Goal: Transaction & Acquisition: Purchase product/service

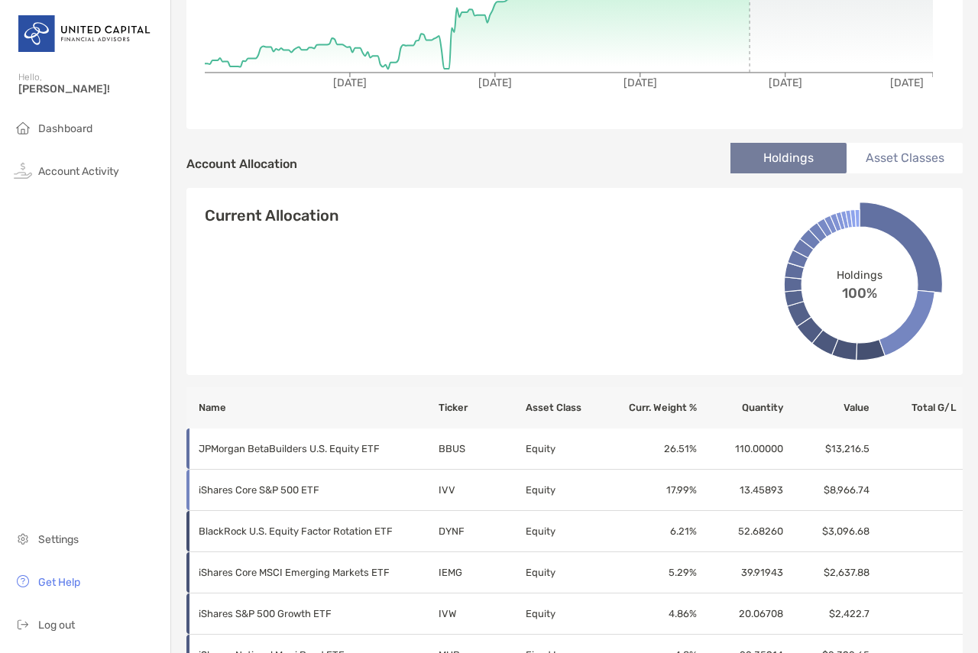
scroll to position [44, 0]
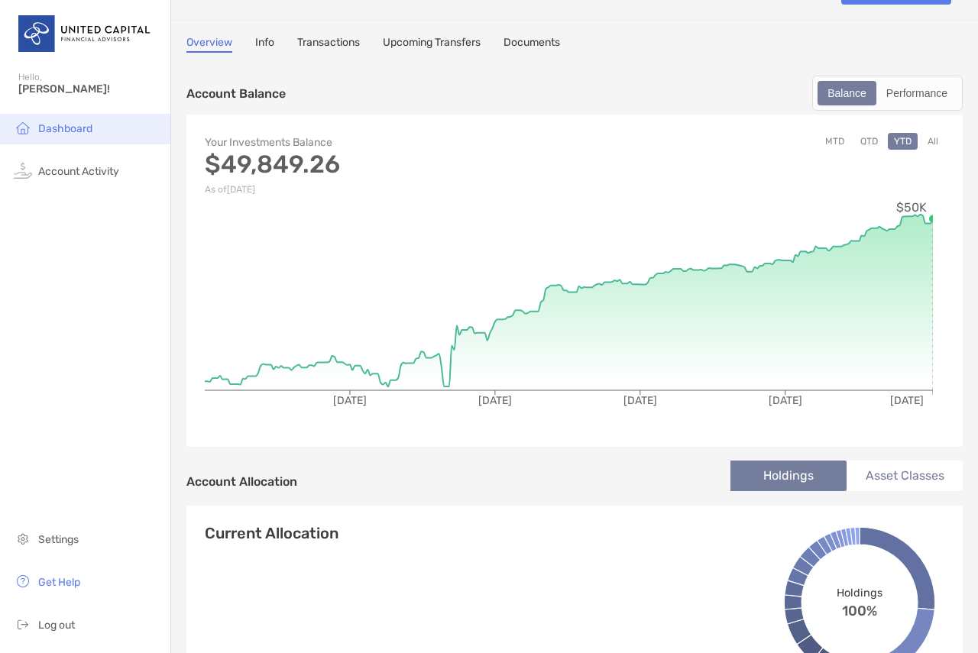
click at [30, 124] on img at bounding box center [23, 127] width 18 height 18
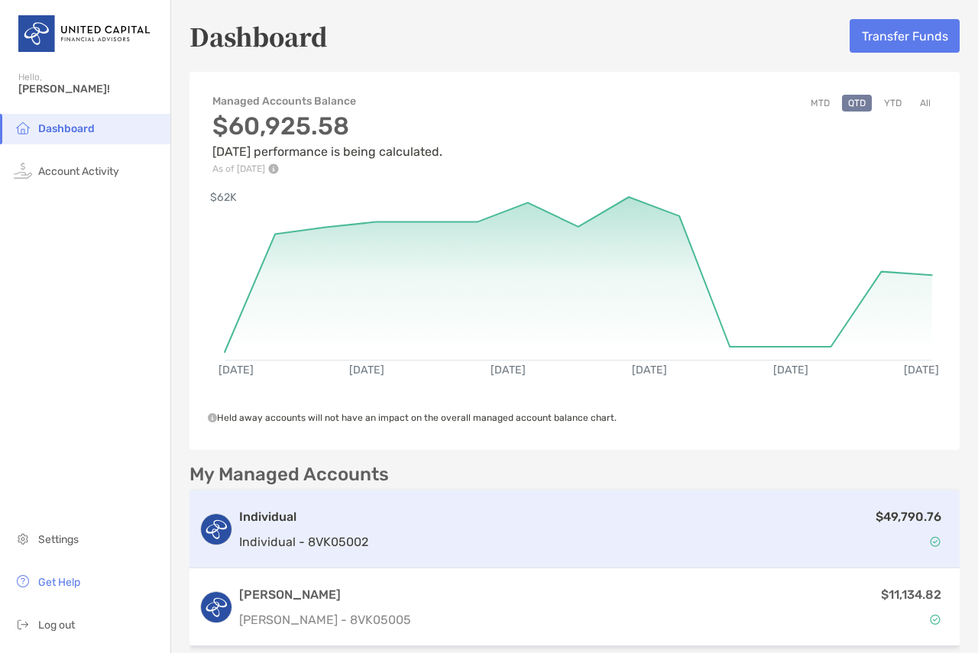
click at [571, 553] on div "Individual Individual - 8VK05002 $49,790.76" at bounding box center [574, 529] width 770 height 78
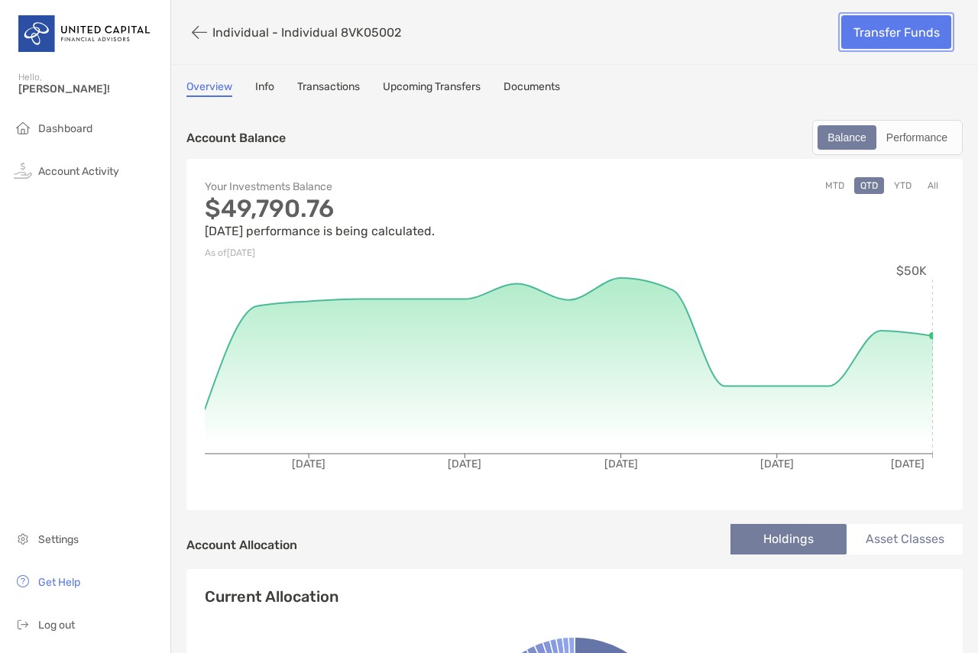
click at [864, 35] on link "Transfer Funds" at bounding box center [896, 32] width 110 height 34
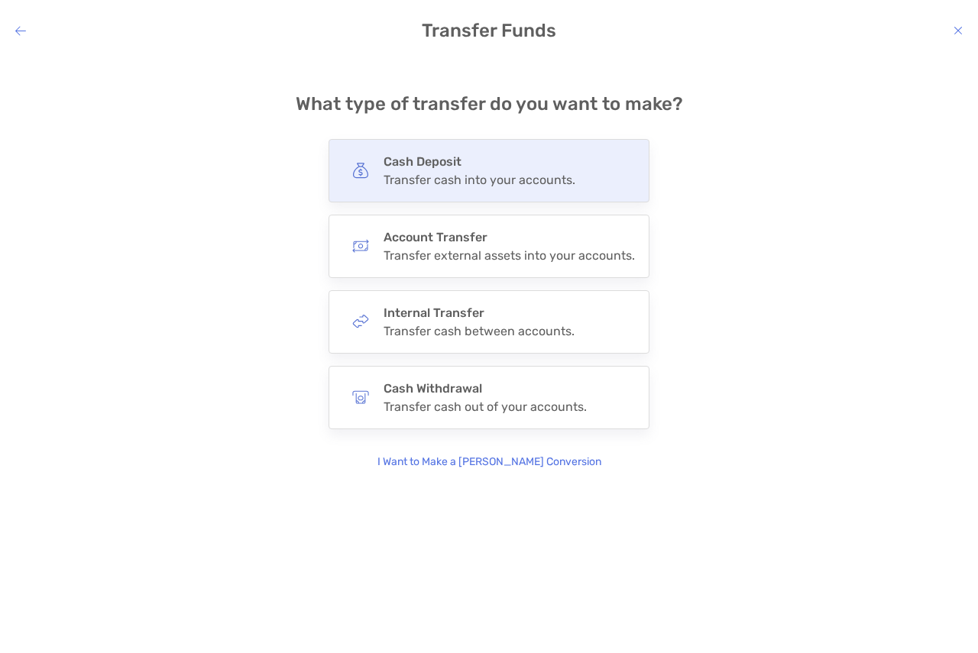
click at [476, 160] on h4 "Cash Deposit" at bounding box center [479, 161] width 192 height 15
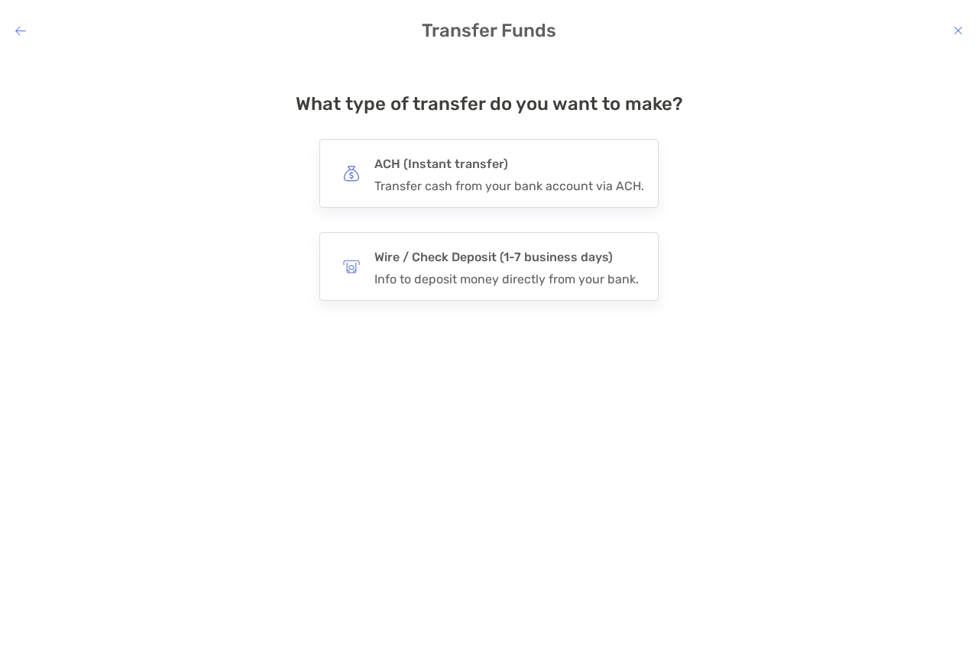
click at [476, 160] on h4 "ACH (Instant transfer)" at bounding box center [509, 164] width 270 height 21
click at [0, 0] on input "***" at bounding box center [0, 0] width 0 height 0
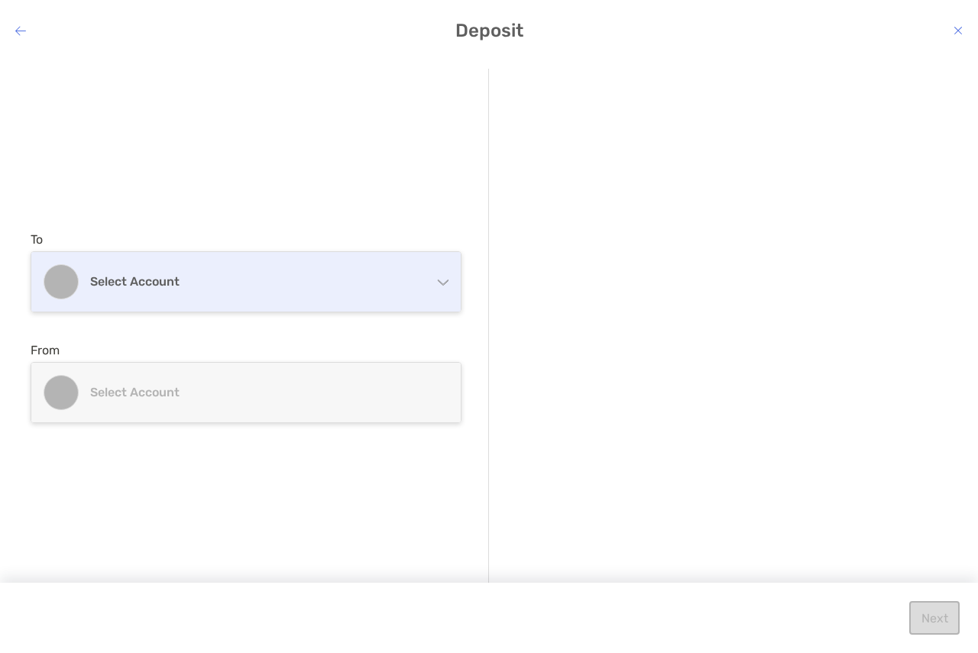
click at [152, 268] on div "Select account" at bounding box center [245, 282] width 429 height 60
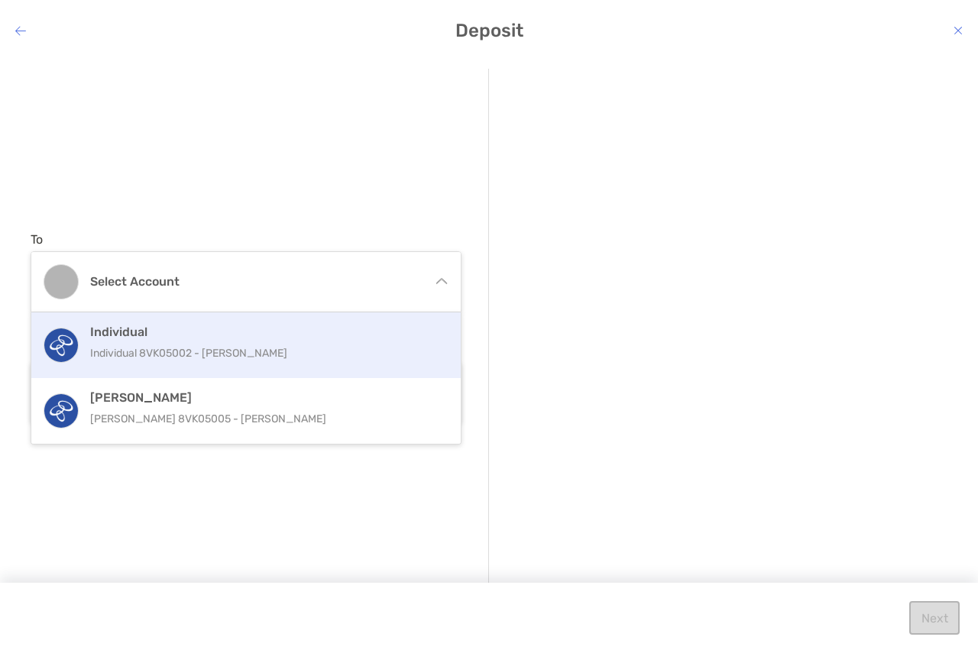
click at [261, 350] on p "Individual 8VK05002 - [PERSON_NAME]" at bounding box center [262, 353] width 344 height 19
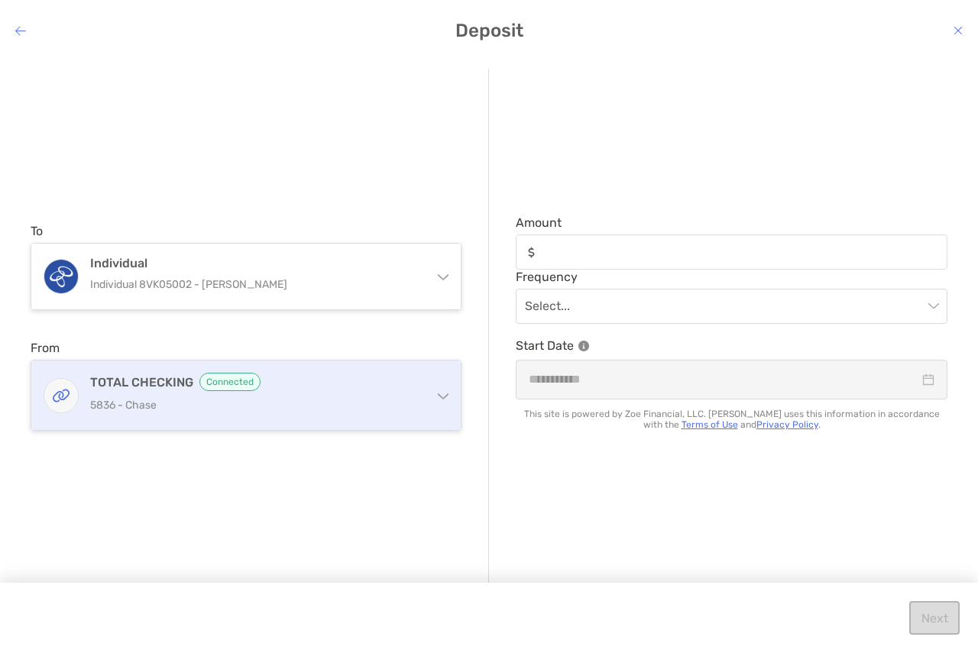
click at [266, 393] on div "TOTAL CHECKING Connected 5836 - Chase" at bounding box center [255, 395] width 330 height 45
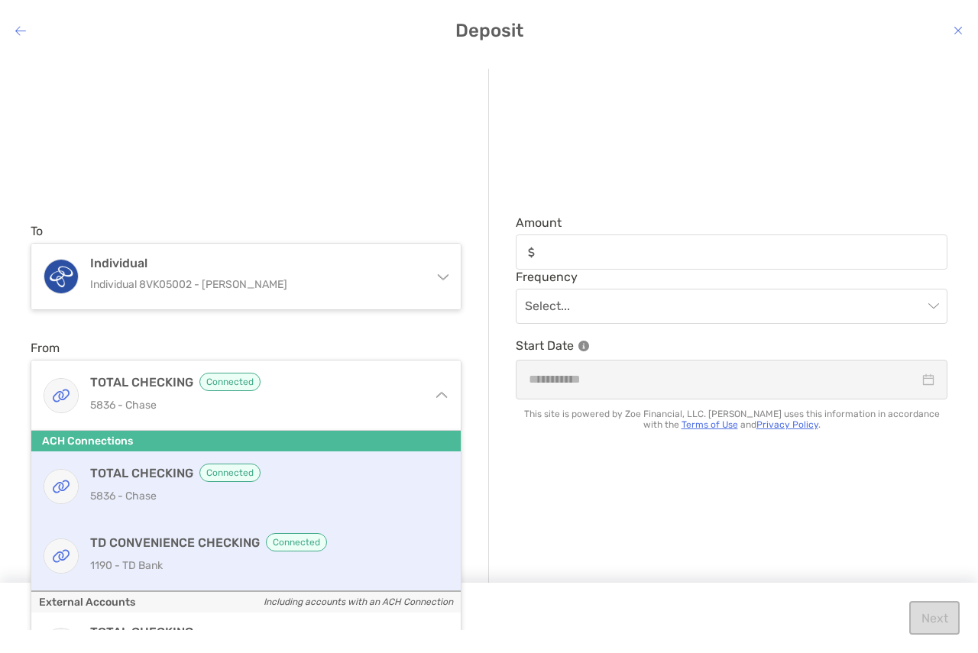
click at [284, 567] on p "1190 - TD Bank" at bounding box center [262, 565] width 344 height 19
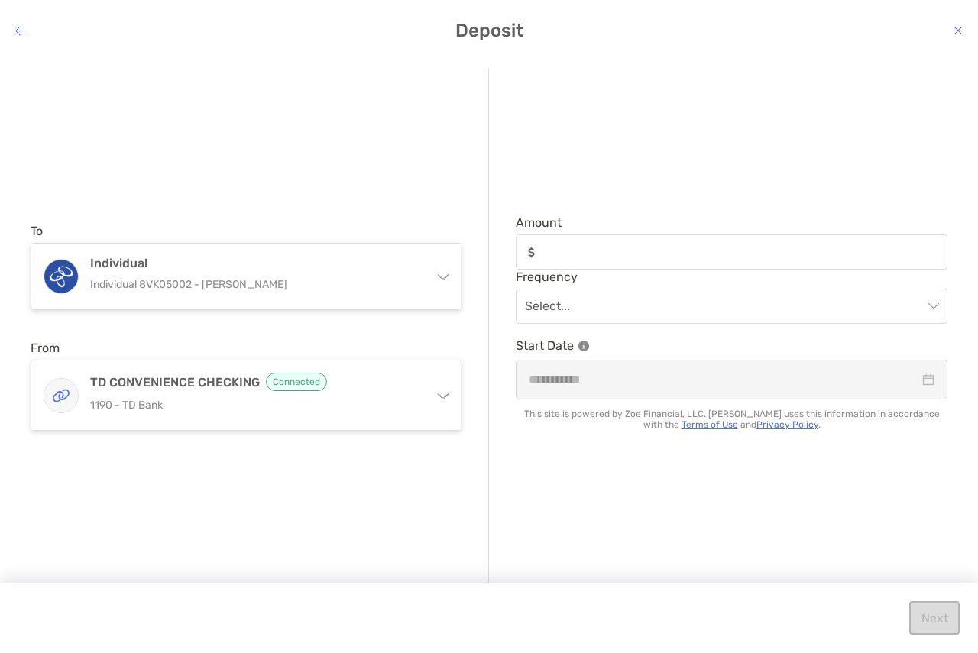
click at [667, 234] on div "modal" at bounding box center [730, 251] width 431 height 35
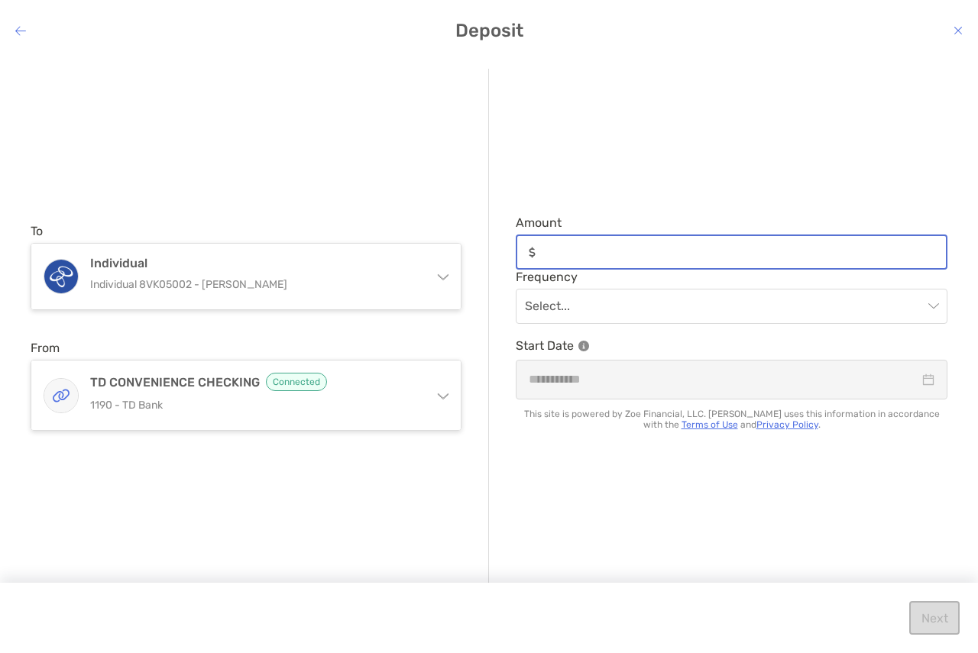
click at [667, 246] on input "Amount" at bounding box center [743, 252] width 404 height 13
click at [678, 256] on input "Amount" at bounding box center [743, 252] width 404 height 13
type input "*****"
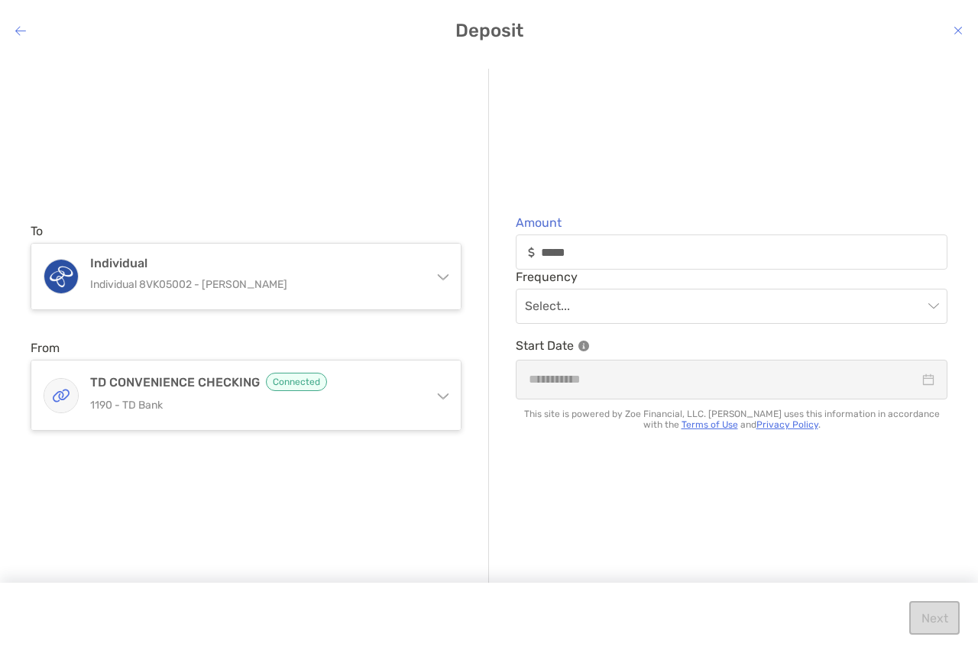
click at [651, 307] on input "modal" at bounding box center [724, 306] width 398 height 34
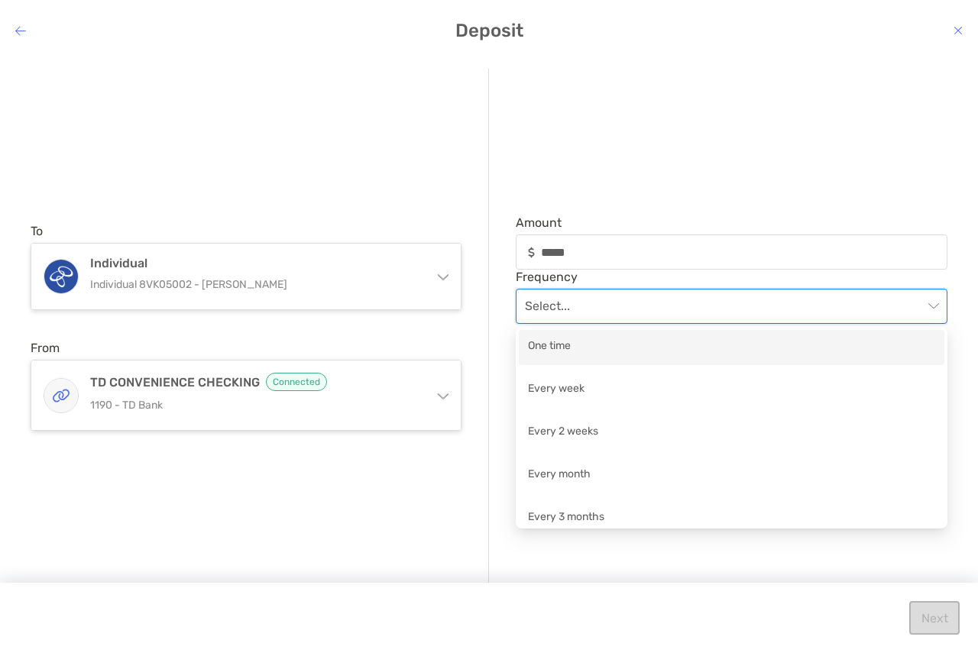
click at [625, 351] on div "One time" at bounding box center [731, 347] width 407 height 19
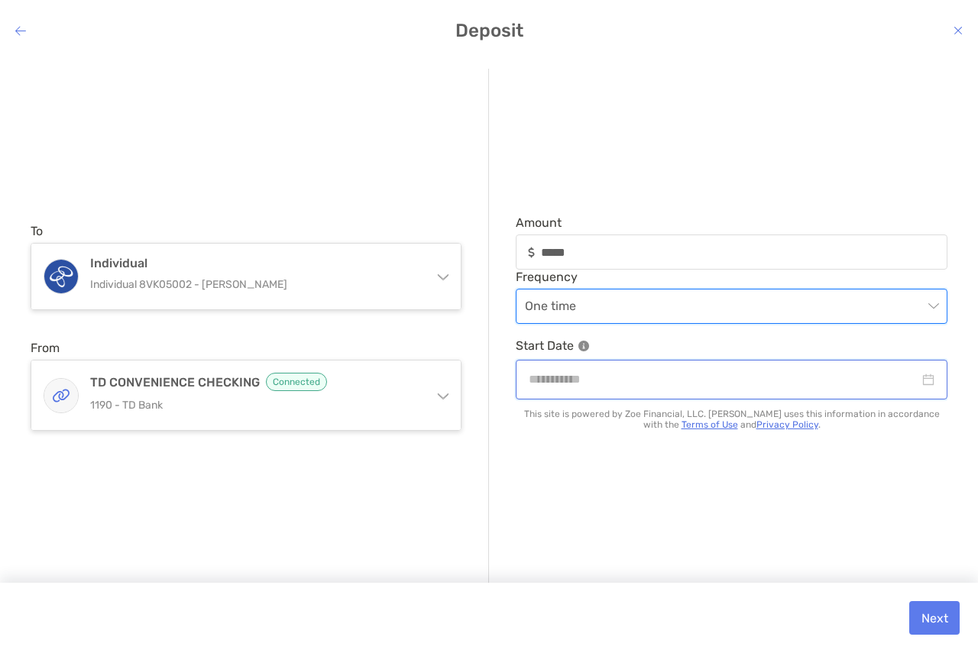
drag, startPoint x: 735, startPoint y: 372, endPoint x: 742, endPoint y: 379, distance: 9.2
click at [735, 373] on input "modal" at bounding box center [723, 379] width 390 height 19
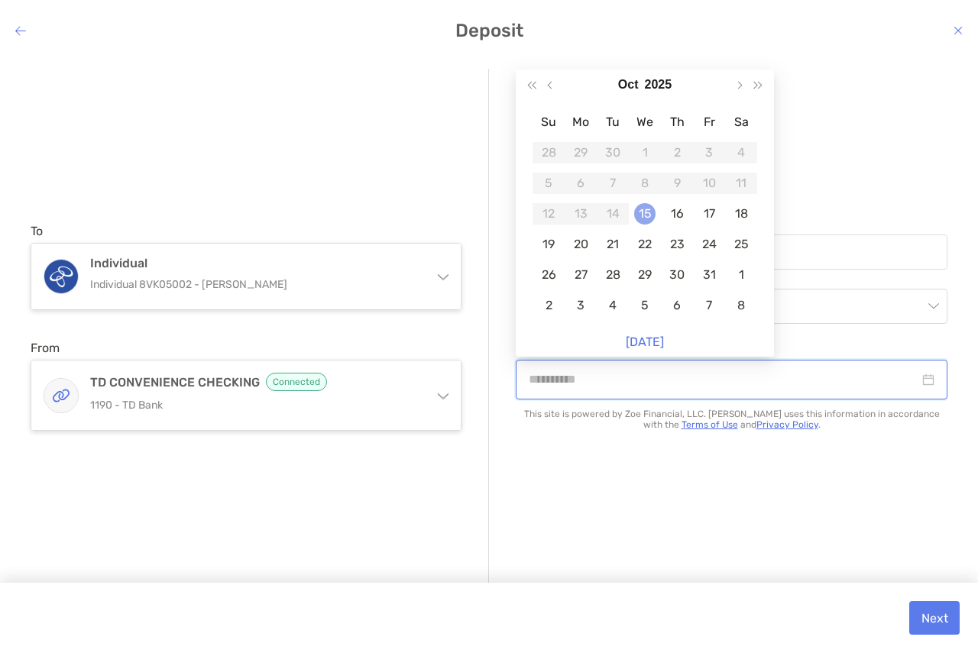
type input "**********"
click at [646, 218] on div "15" at bounding box center [644, 213] width 21 height 21
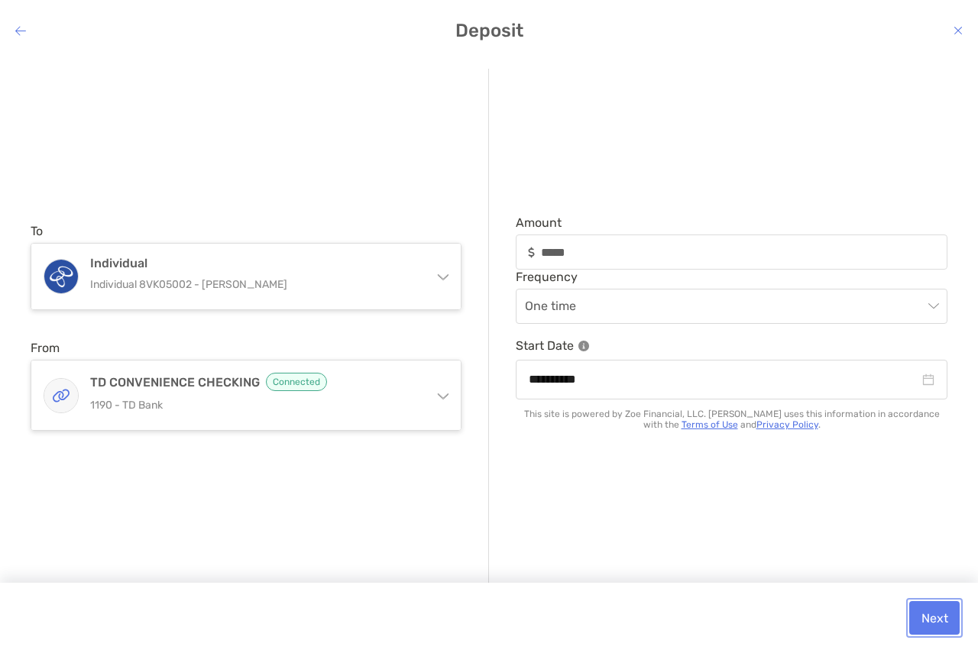
click at [932, 617] on button "Next" at bounding box center [934, 618] width 50 height 34
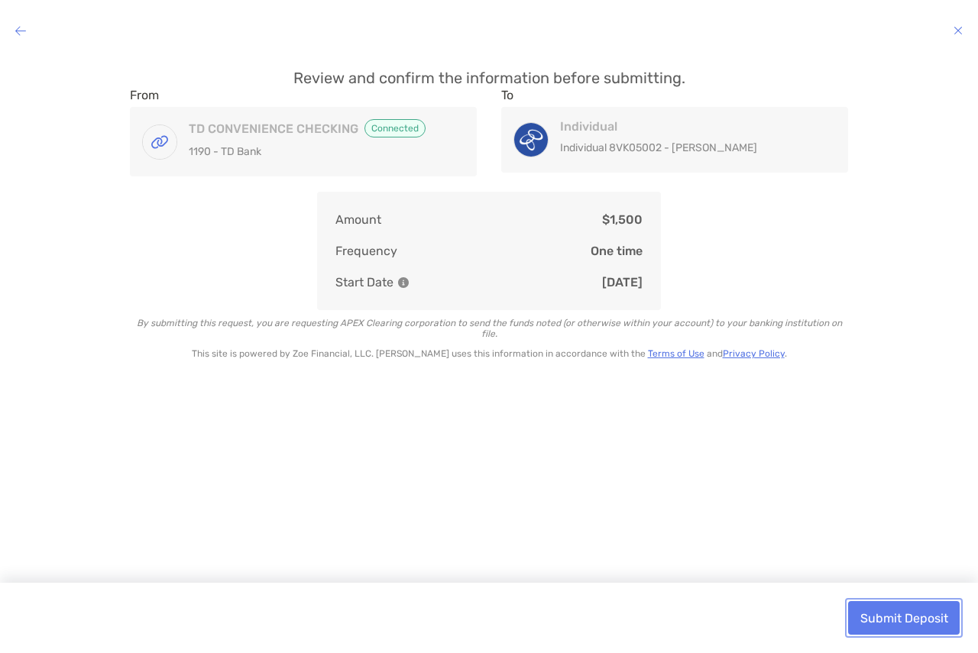
click at [928, 621] on button "Submit Deposit" at bounding box center [903, 618] width 111 height 34
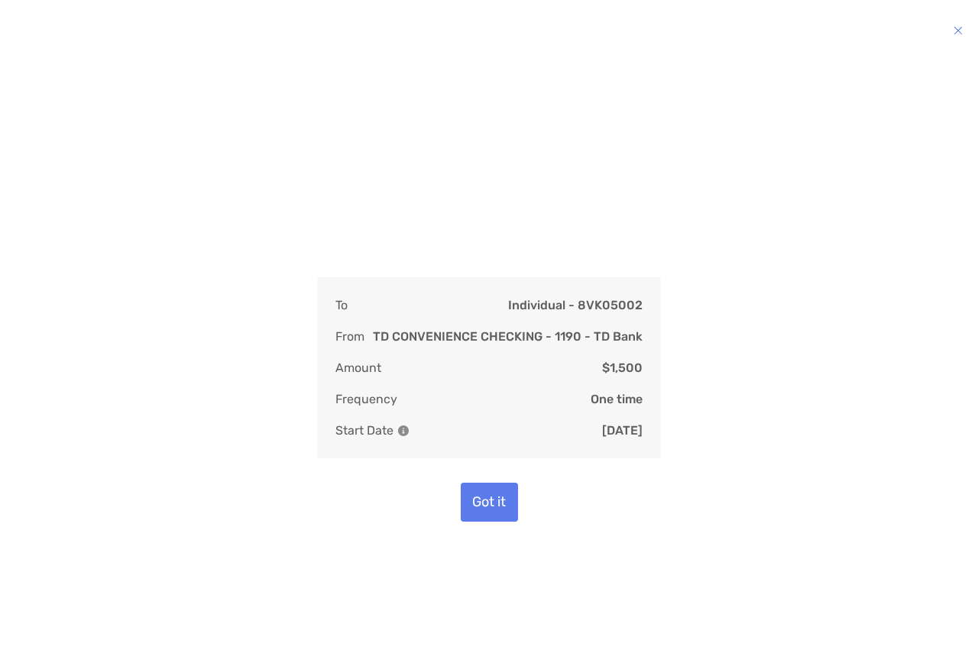
click at [784, 347] on div "Deposit successfully submitted! Funds are subject to a waiting period before be…" at bounding box center [488, 343] width 953 height 549
click at [956, 31] on icon "modal" at bounding box center [957, 30] width 9 height 12
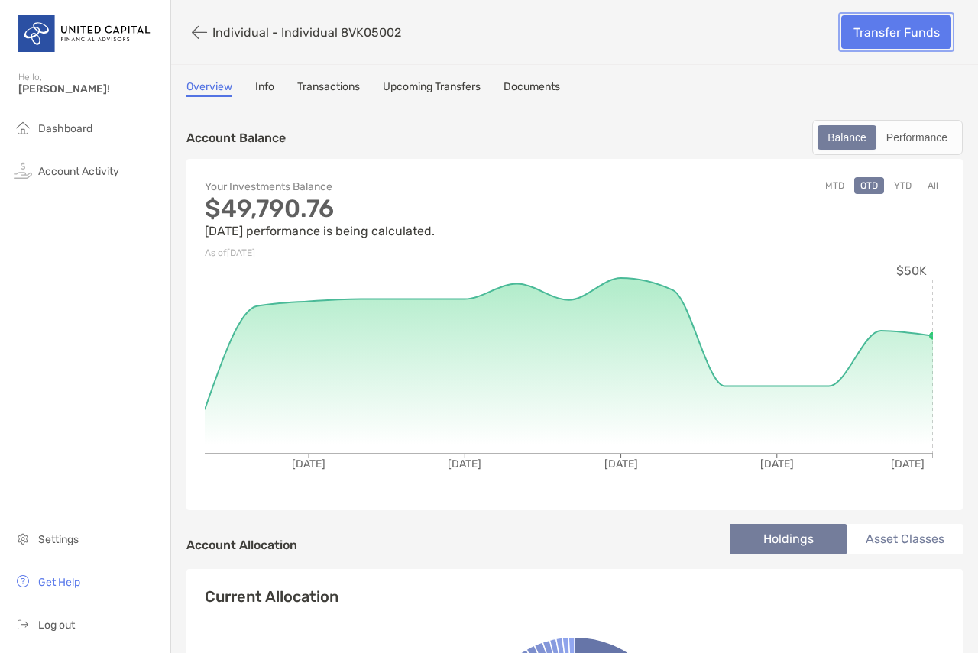
click at [878, 37] on link "Transfer Funds" at bounding box center [896, 32] width 110 height 34
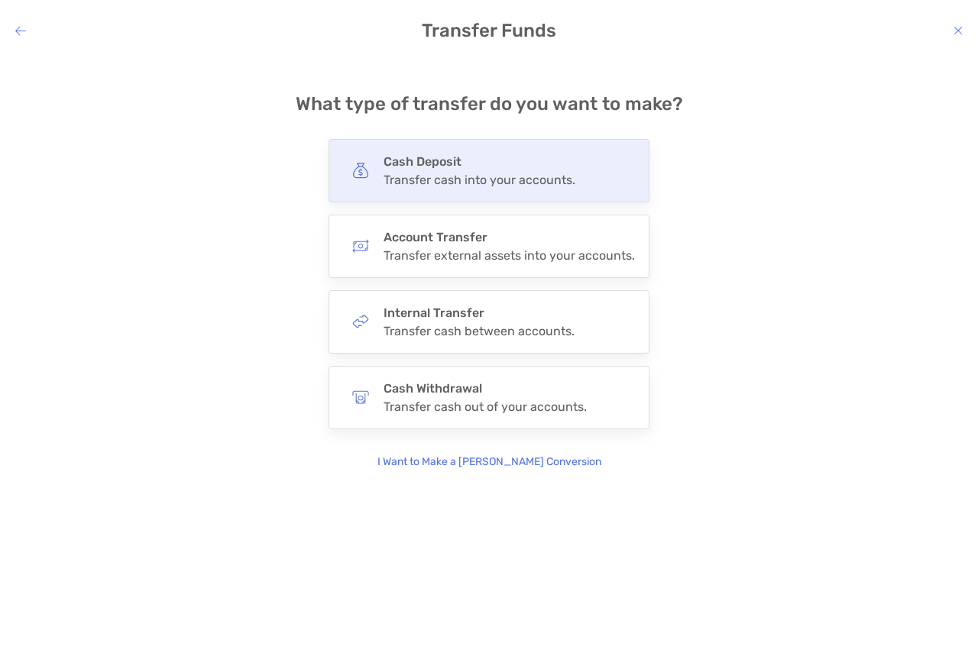
click at [472, 179] on div "Transfer cash into your accounts." at bounding box center [479, 180] width 192 height 15
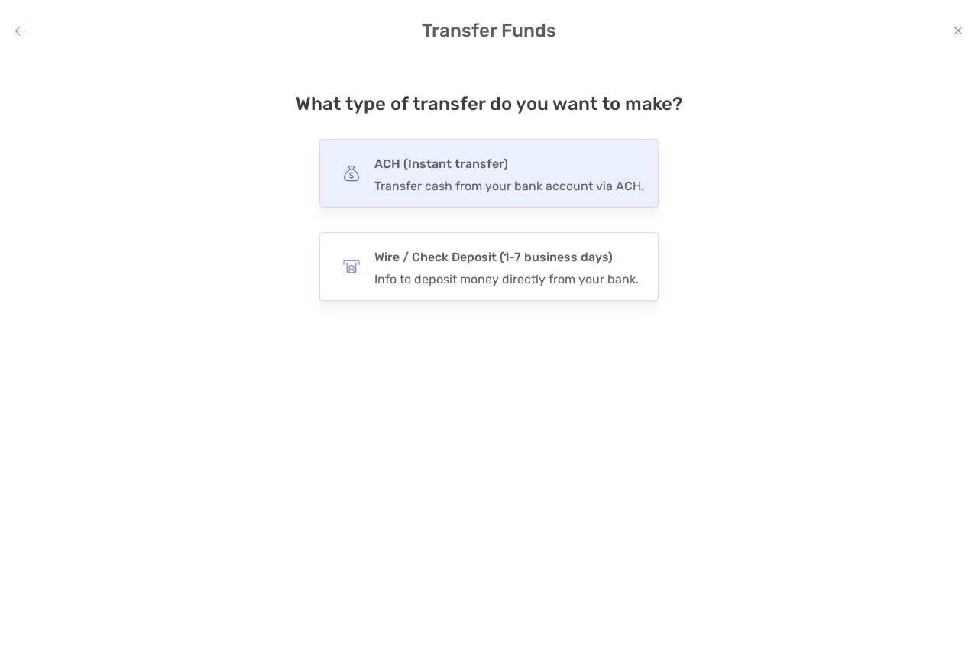
click at [409, 185] on div "Transfer cash from your bank account via ACH." at bounding box center [509, 186] width 270 height 15
click at [0, 0] on input "***" at bounding box center [0, 0] width 0 height 0
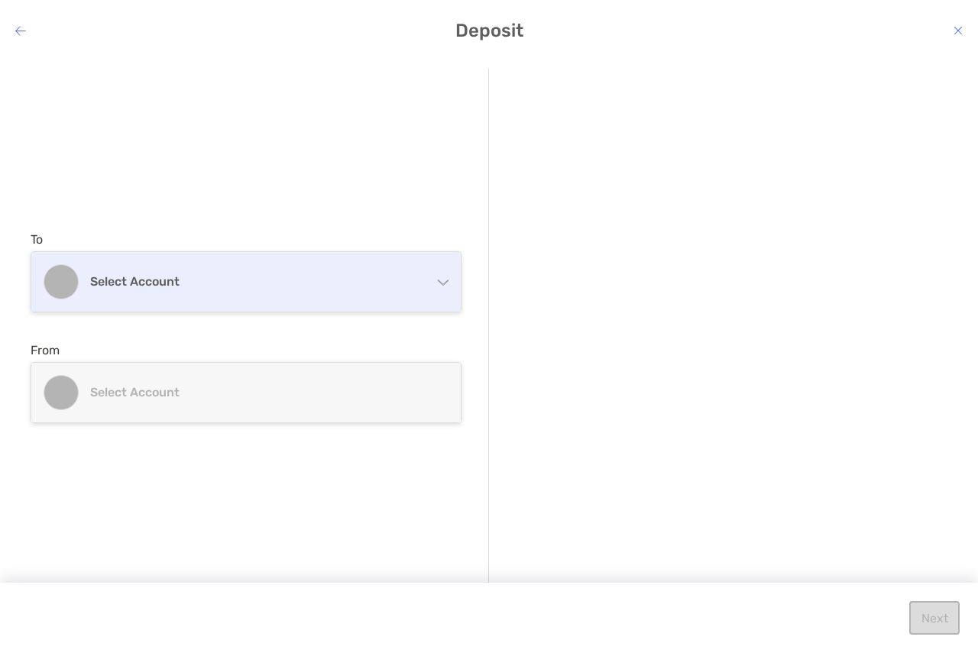
click at [215, 308] on div "Select account" at bounding box center [245, 282] width 429 height 60
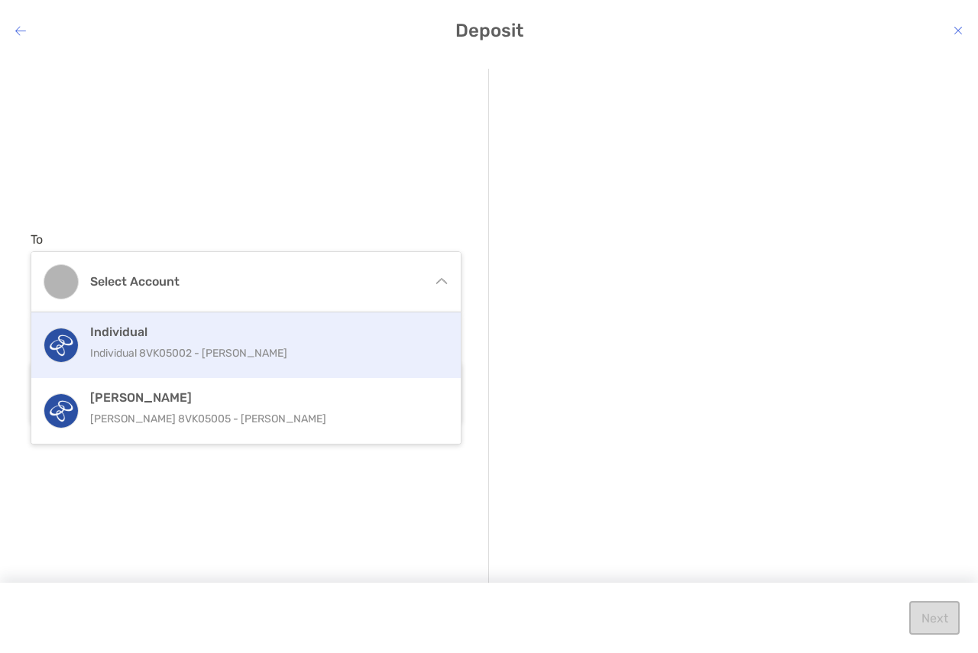
click at [228, 361] on p "Individual 8VK05002 - [PERSON_NAME]" at bounding box center [262, 353] width 344 height 19
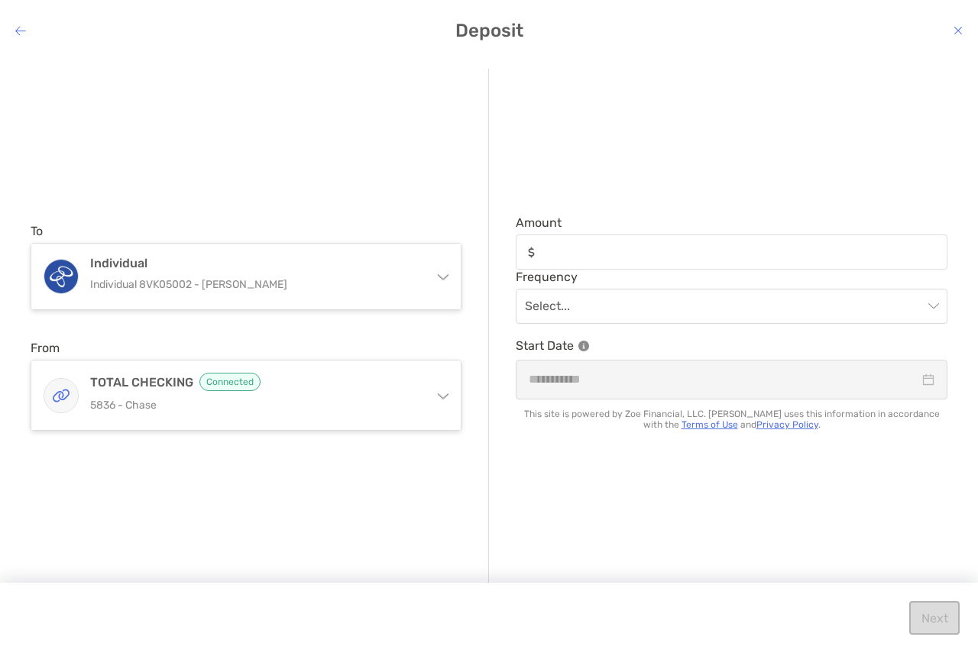
click at [224, 383] on span "Connected" at bounding box center [229, 382] width 61 height 18
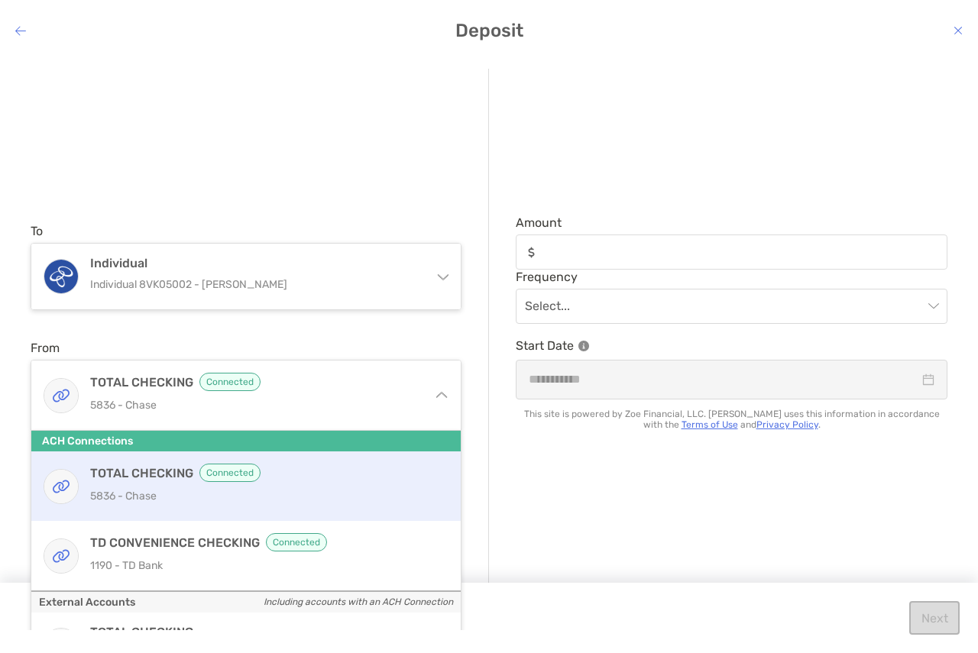
click at [307, 471] on h4 "TOTAL CHECKING Connected" at bounding box center [262, 473] width 344 height 18
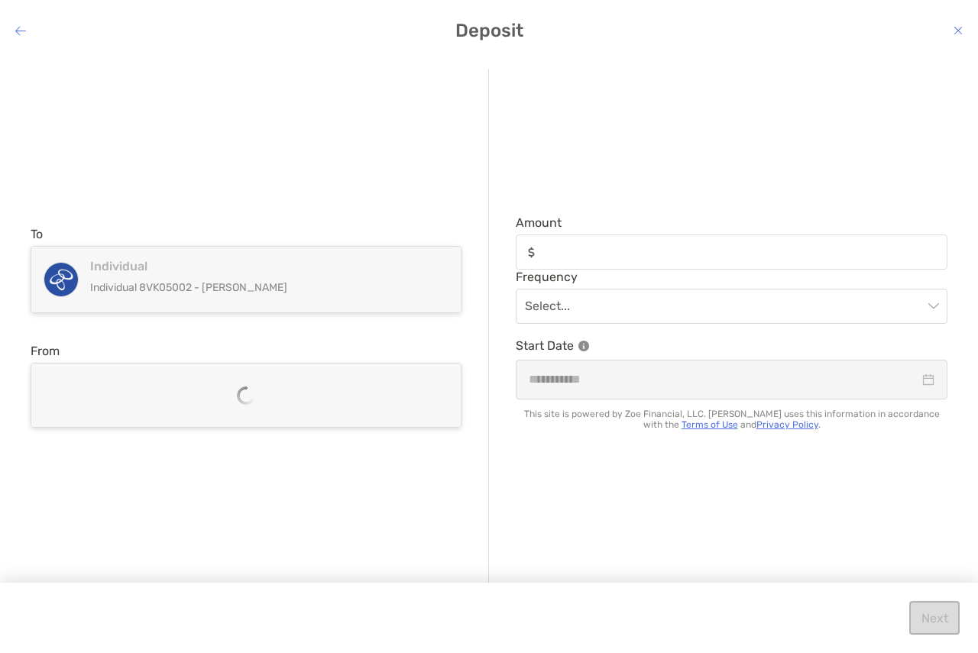
click at [607, 274] on span "Frequency" at bounding box center [730, 277] width 431 height 15
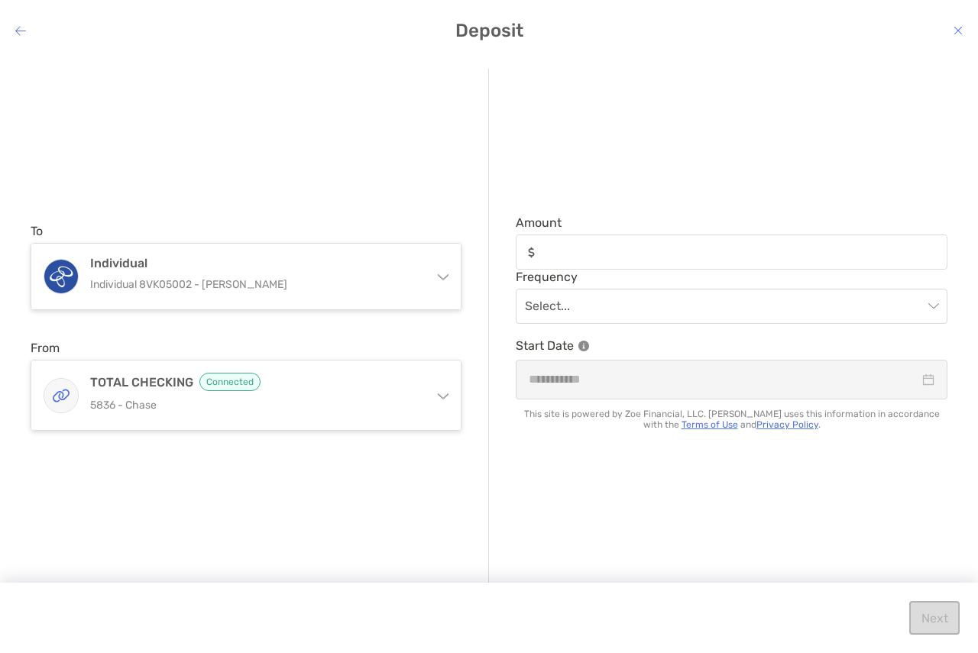
click at [619, 263] on div "modal" at bounding box center [730, 251] width 431 height 35
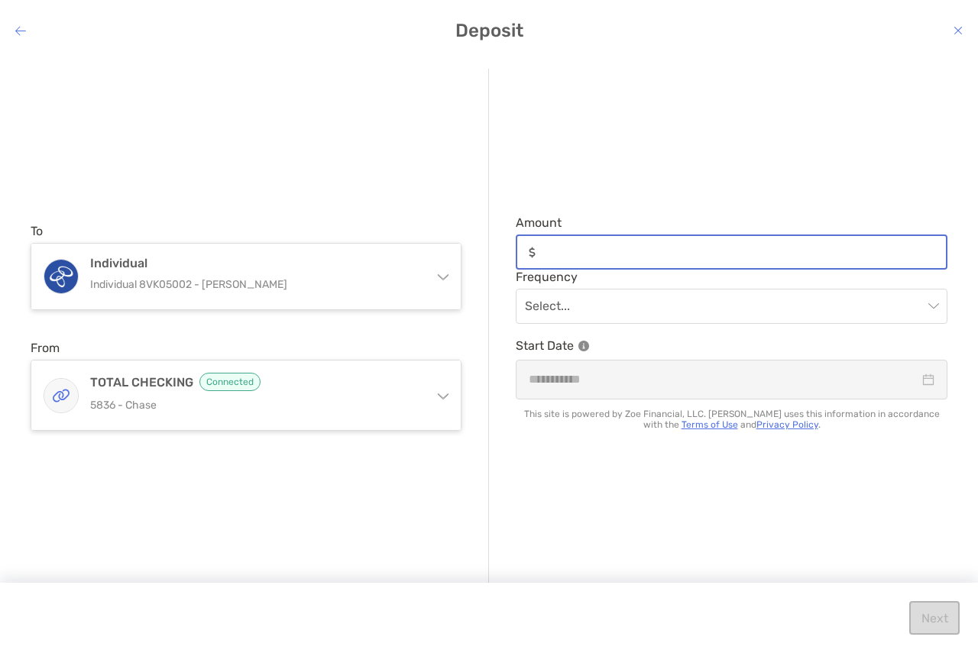
click at [619, 259] on input "Amount" at bounding box center [743, 252] width 404 height 13
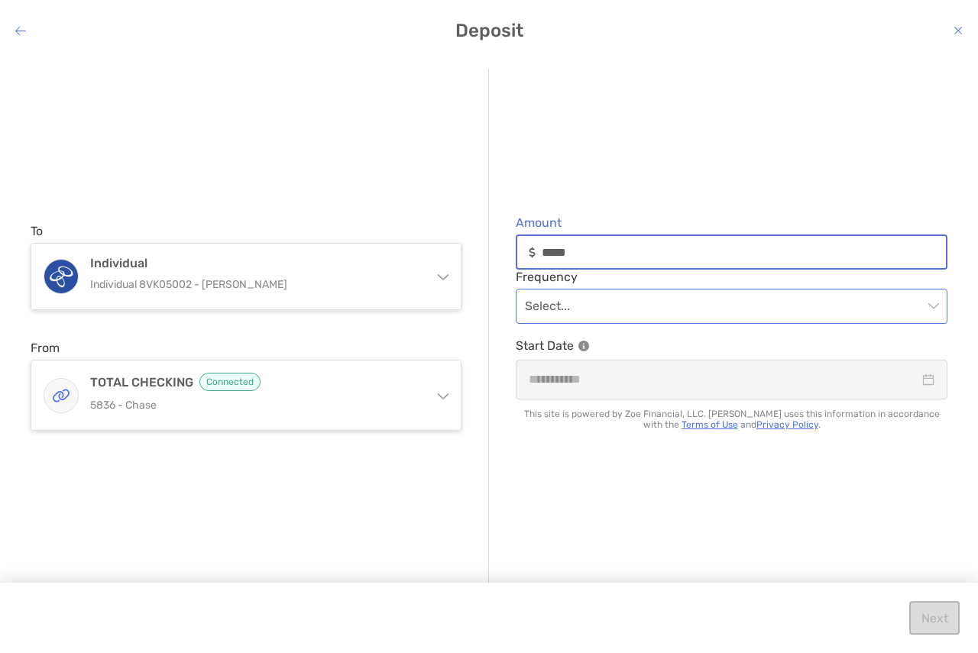
click at [618, 289] on div "Select..." at bounding box center [730, 306] width 431 height 35
type input "*****"
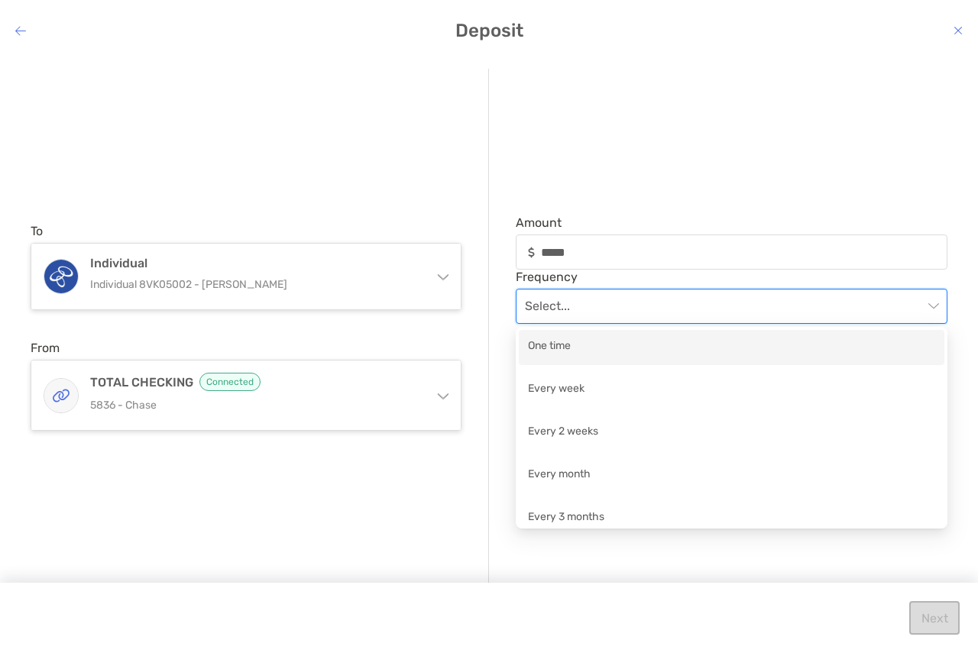
click at [614, 351] on div "One time" at bounding box center [731, 347] width 407 height 19
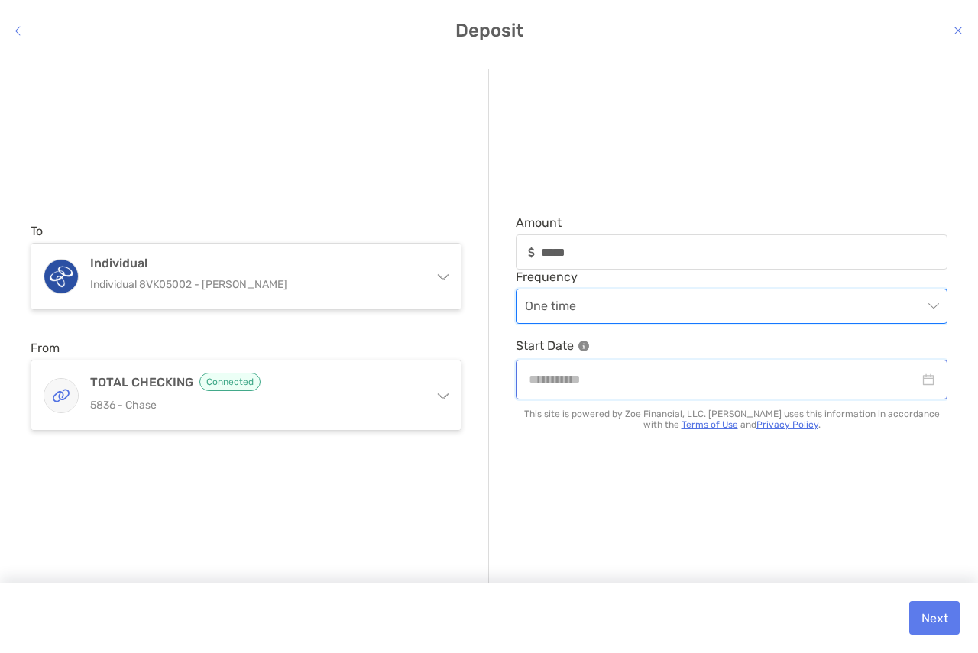
click at [644, 382] on input "modal" at bounding box center [723, 379] width 390 height 19
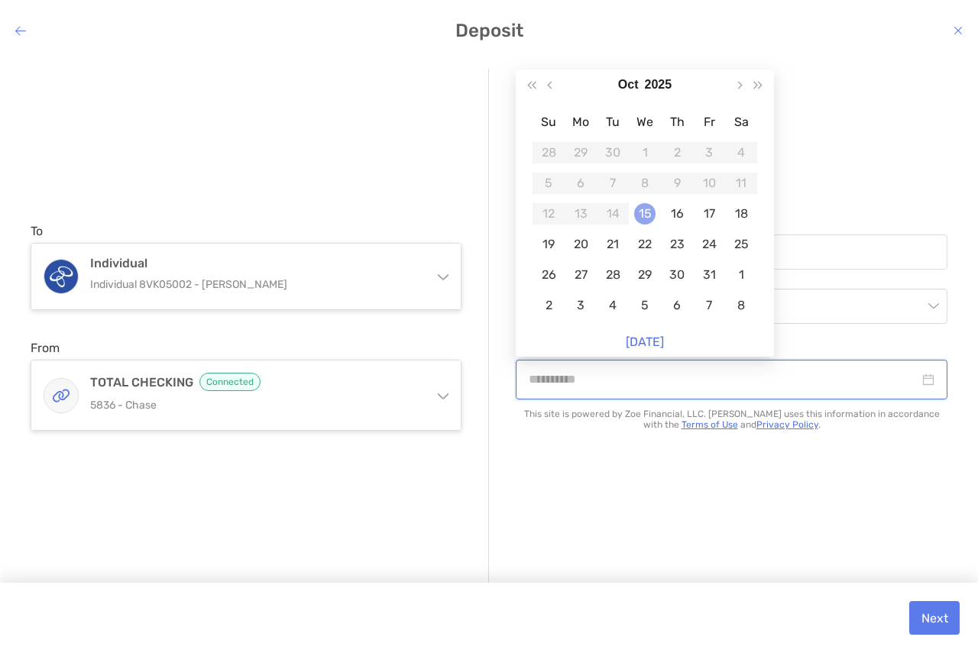
type input "**********"
click at [647, 218] on div "15" at bounding box center [644, 213] width 21 height 21
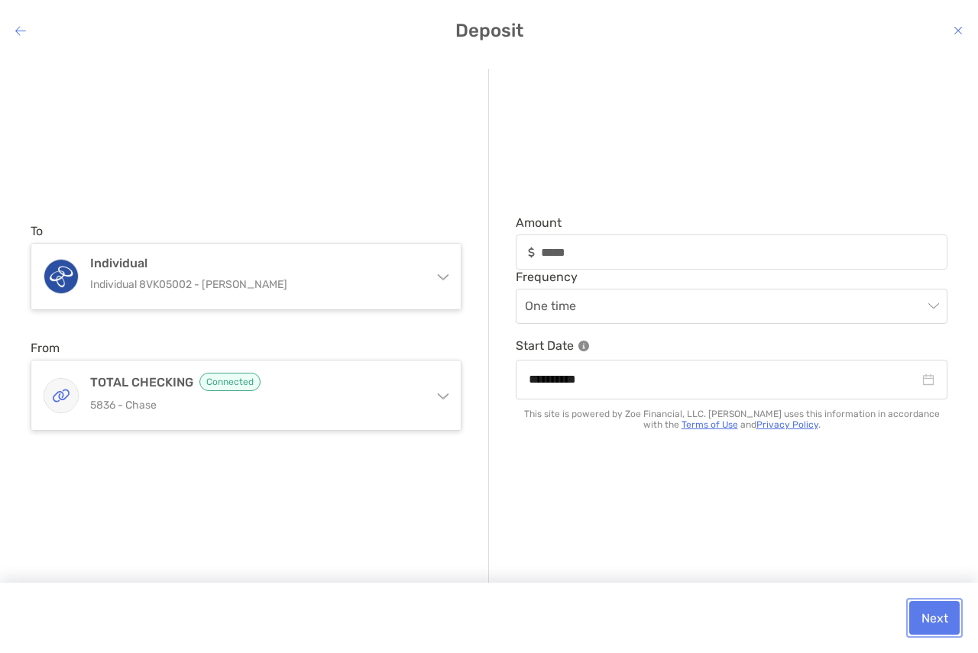
click at [929, 615] on button "Next" at bounding box center [934, 618] width 50 height 34
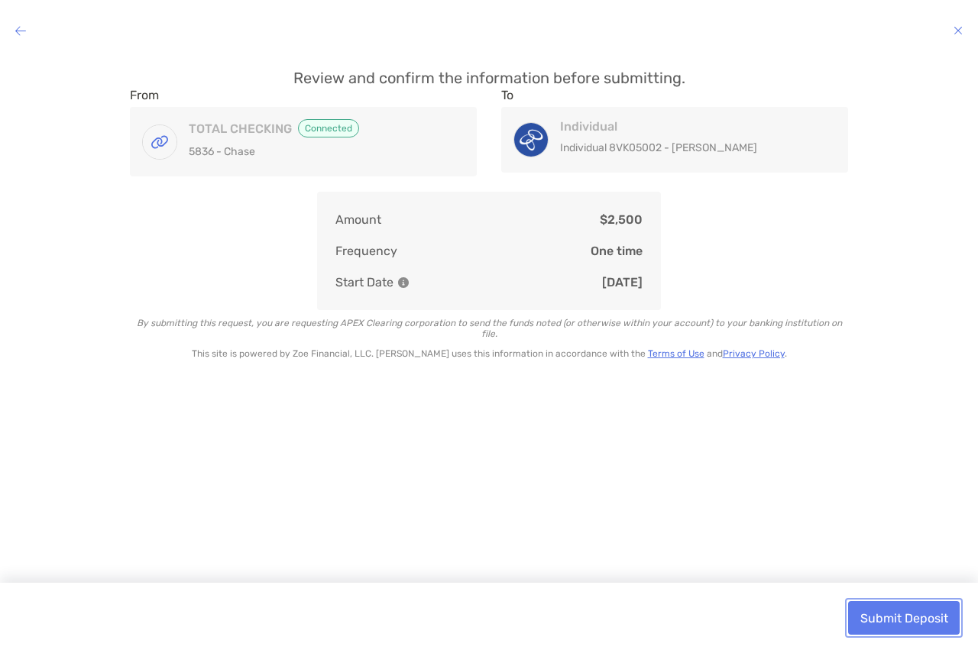
click at [939, 625] on button "Submit Deposit" at bounding box center [903, 618] width 111 height 34
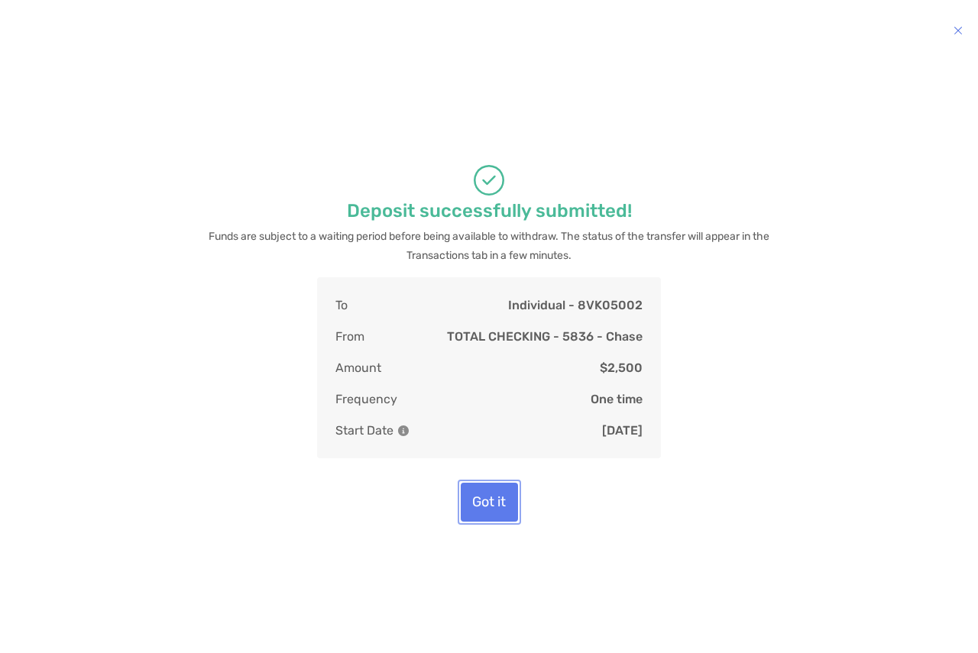
click at [505, 487] on button "Got it" at bounding box center [489, 502] width 57 height 39
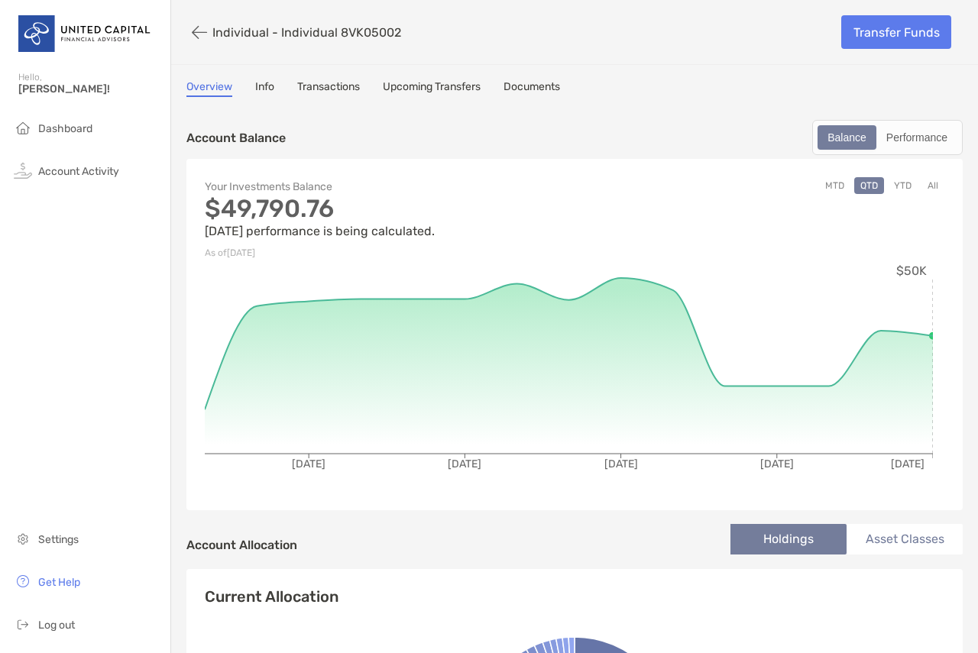
click at [900, 189] on button "YTD" at bounding box center [902, 185] width 30 height 17
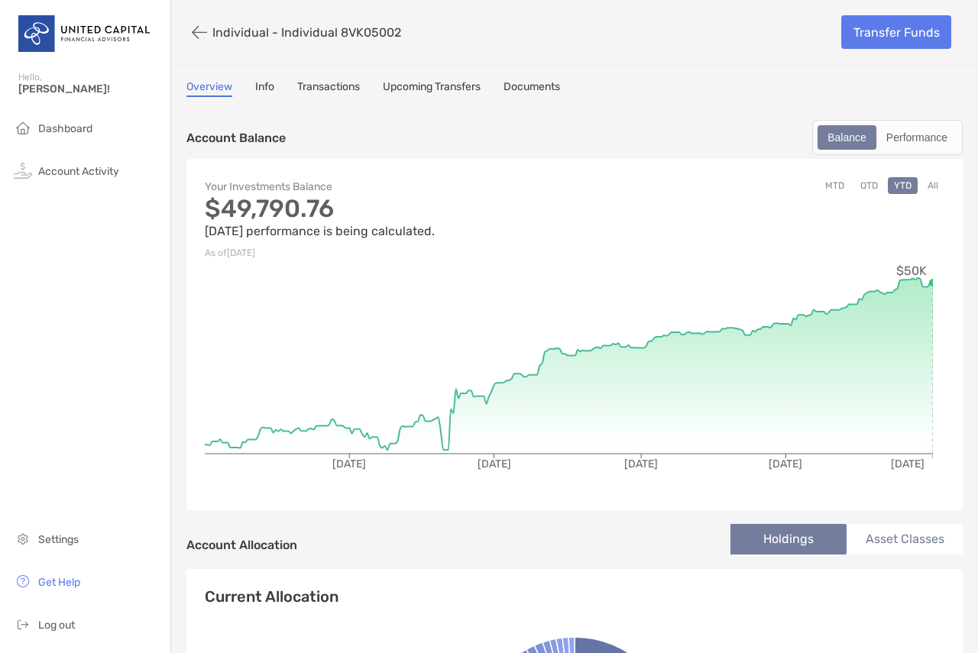
click at [330, 89] on link "Transactions" at bounding box center [328, 88] width 63 height 17
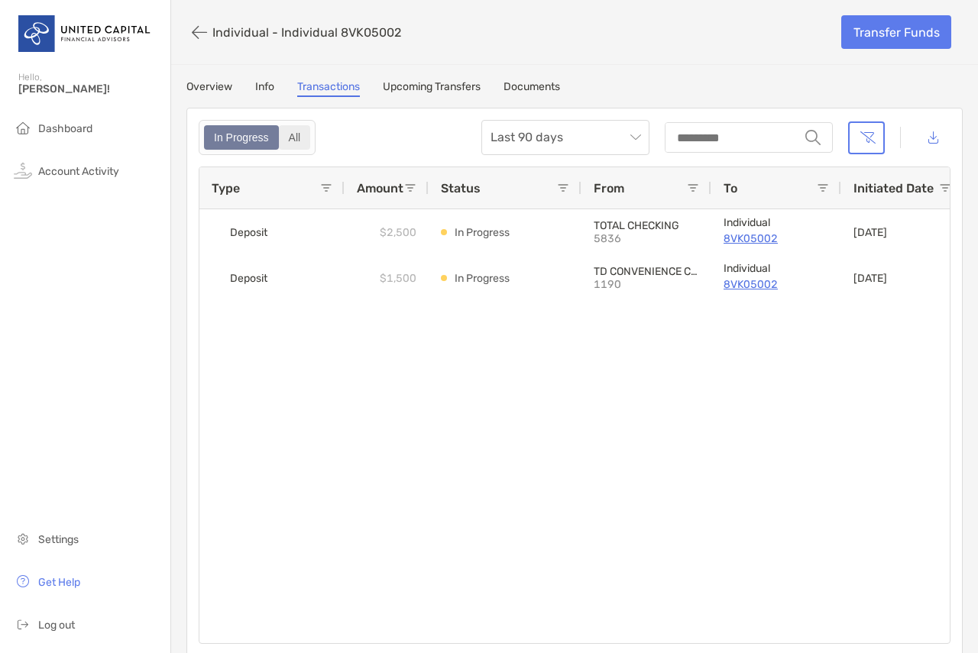
click at [299, 136] on div "All" at bounding box center [294, 137] width 29 height 21
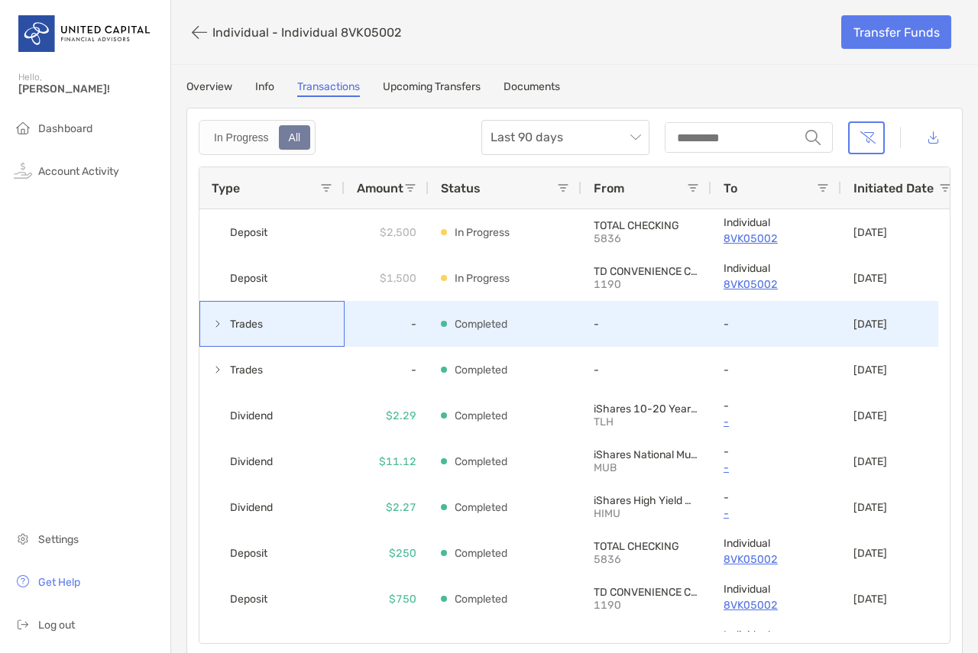
click at [209, 323] on div "Trades" at bounding box center [271, 324] width 145 height 46
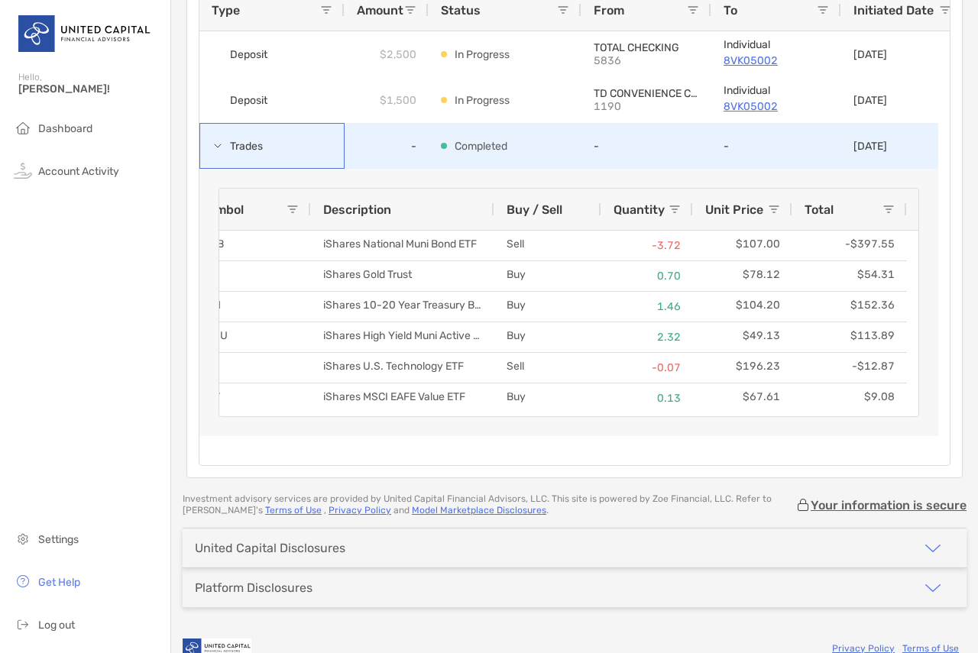
click at [223, 141] on span at bounding box center [218, 146] width 12 height 12
